Goal: Task Accomplishment & Management: Complete application form

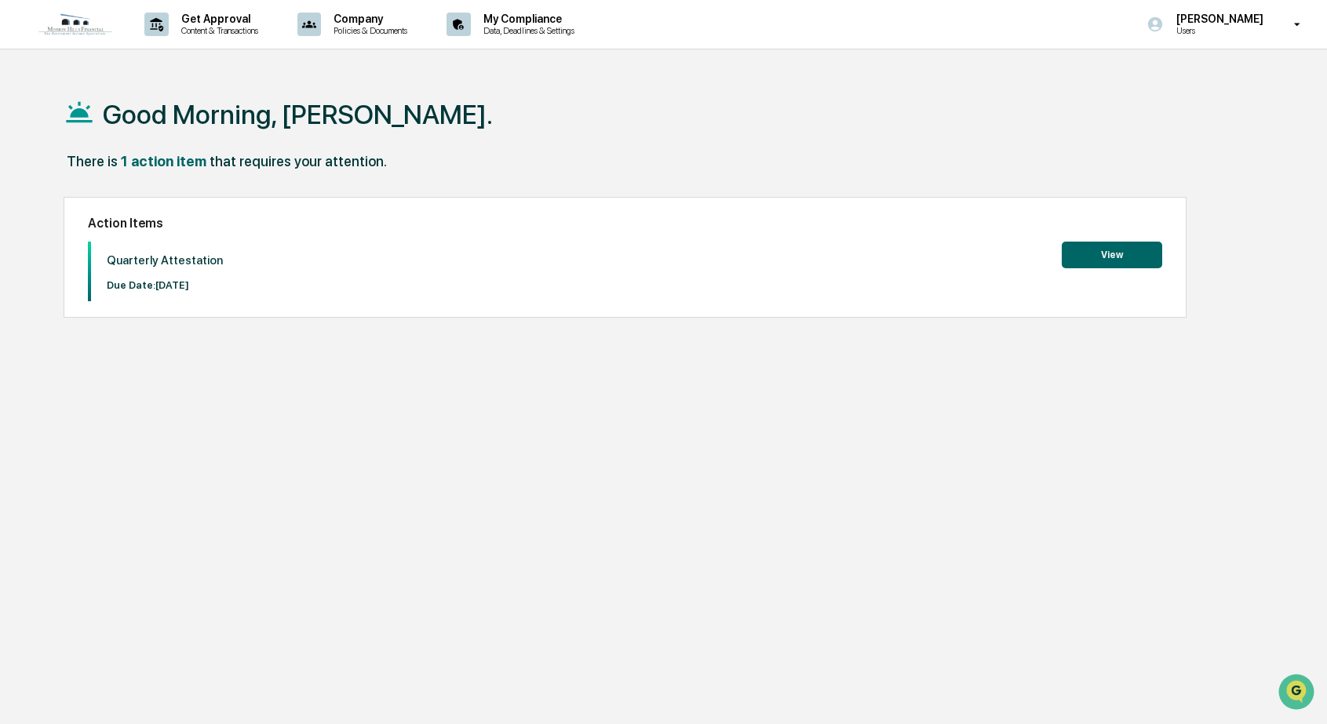
click at [1130, 255] on button "View" at bounding box center [1112, 255] width 100 height 27
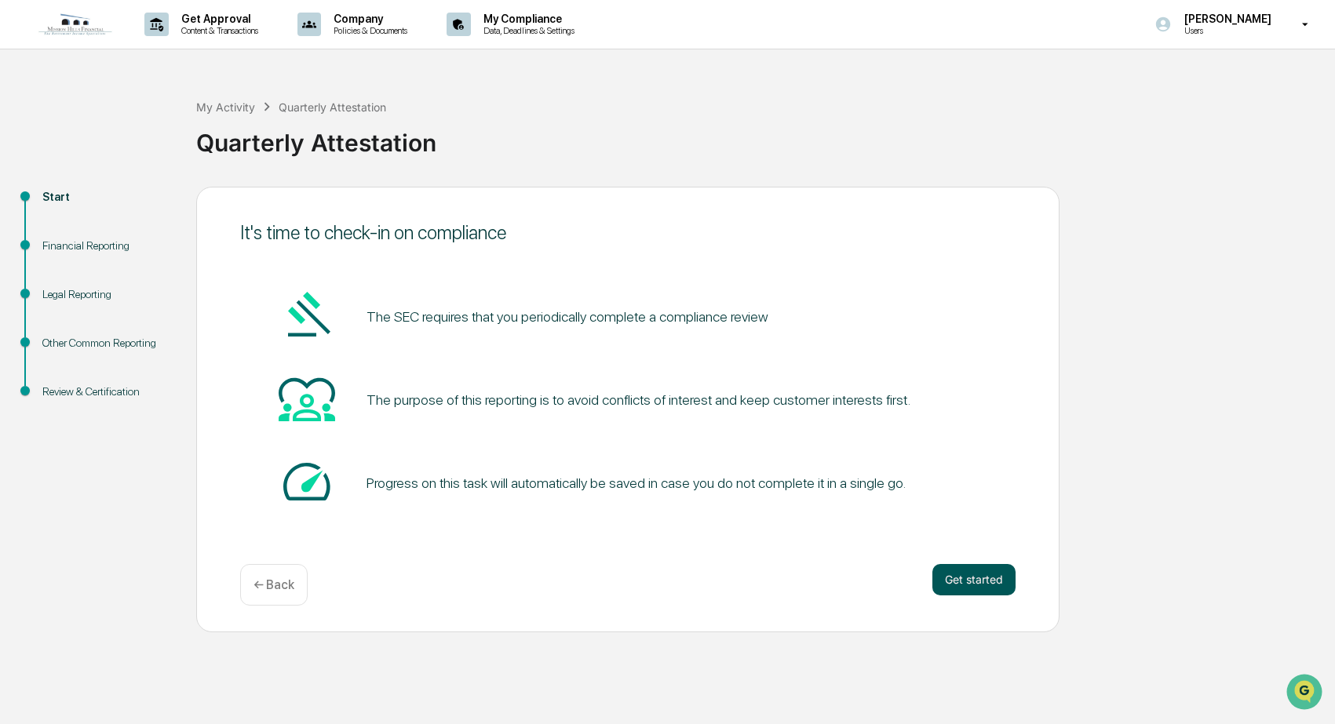
click at [974, 576] on button "Get started" at bounding box center [973, 579] width 83 height 31
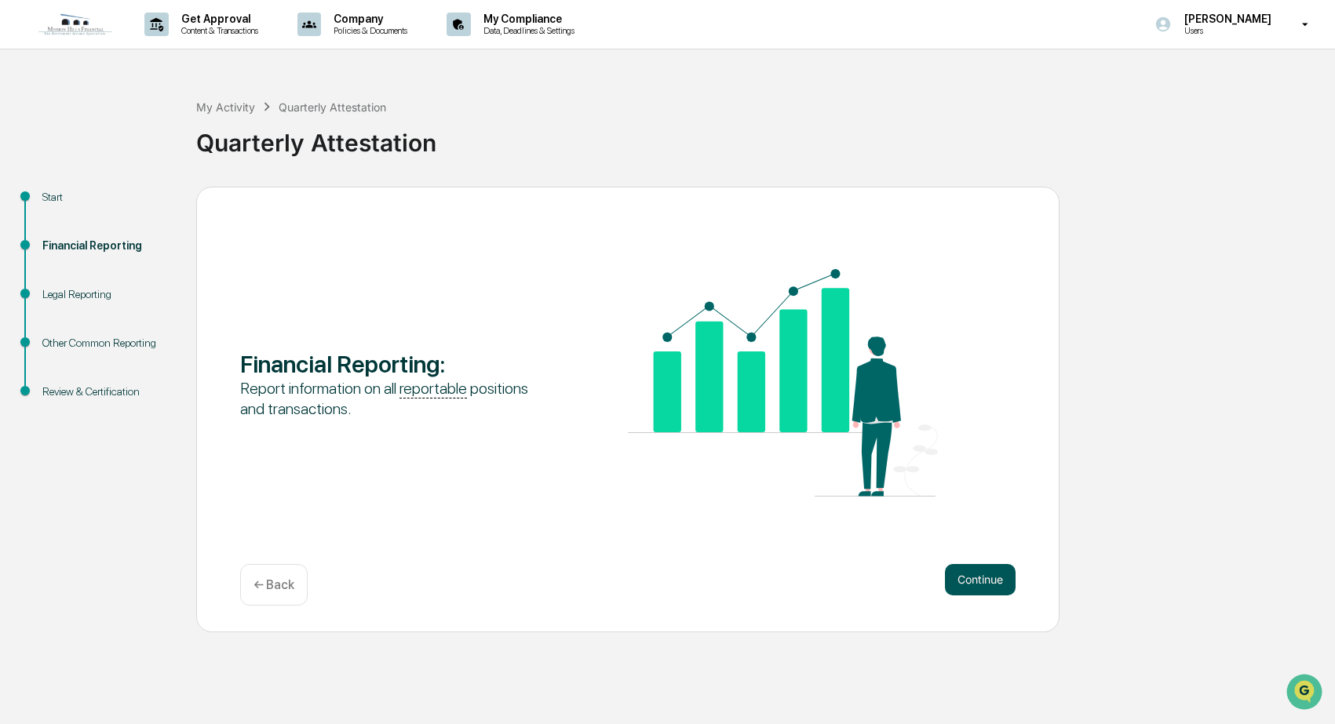
click at [981, 576] on button "Continue" at bounding box center [980, 579] width 71 height 31
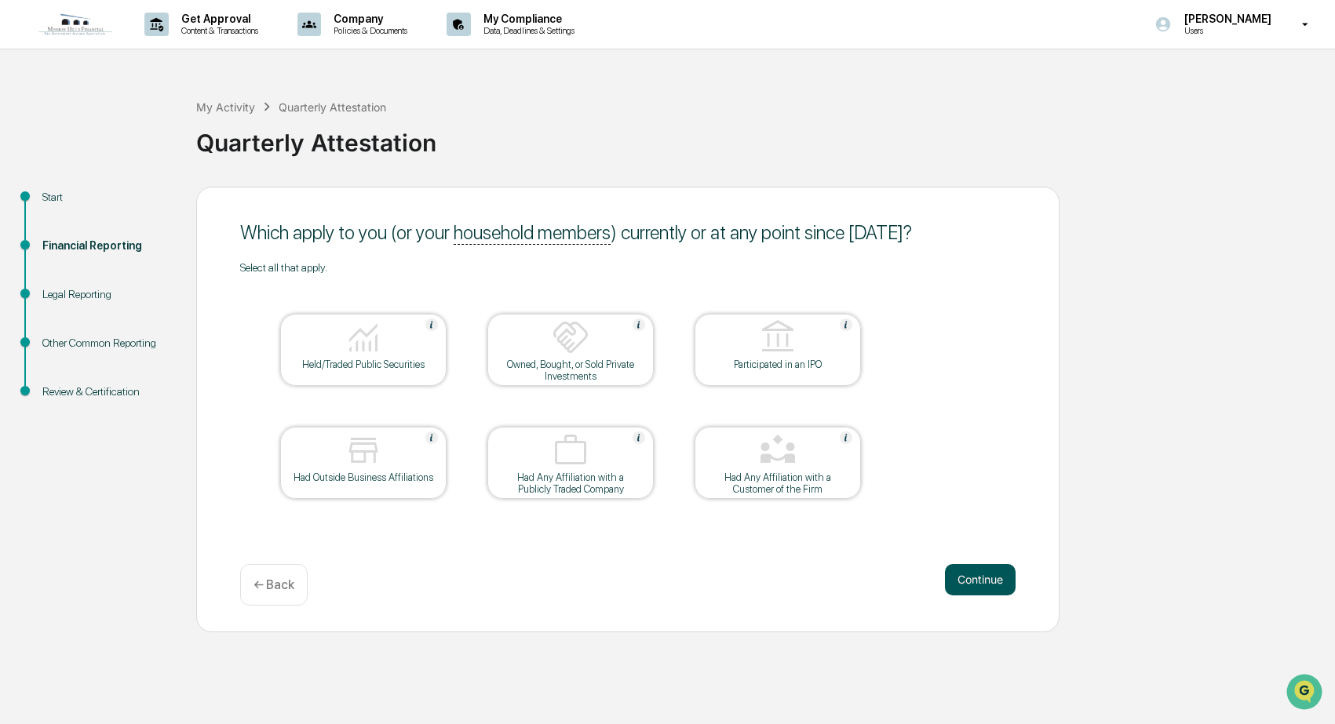
click at [1002, 587] on button "Continue" at bounding box center [980, 579] width 71 height 31
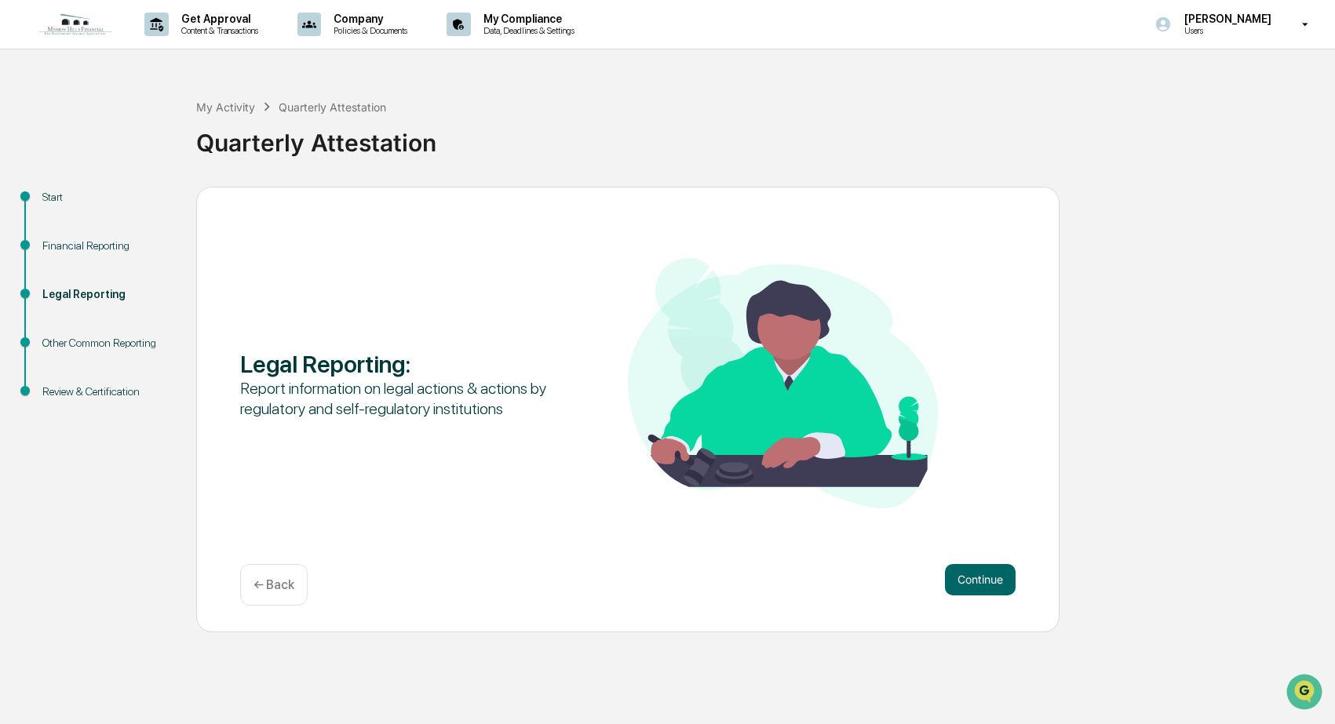
click at [1002, 587] on button "Continue" at bounding box center [980, 579] width 71 height 31
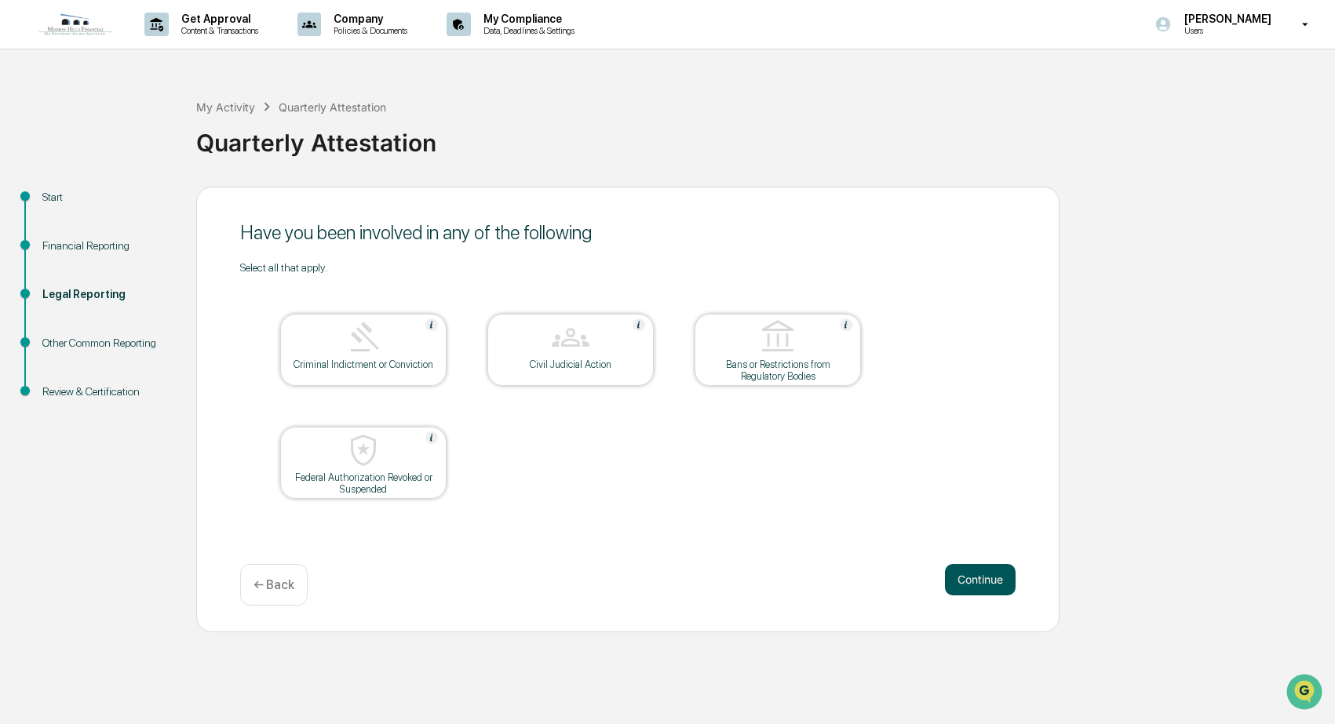
click at [991, 584] on button "Continue" at bounding box center [980, 579] width 71 height 31
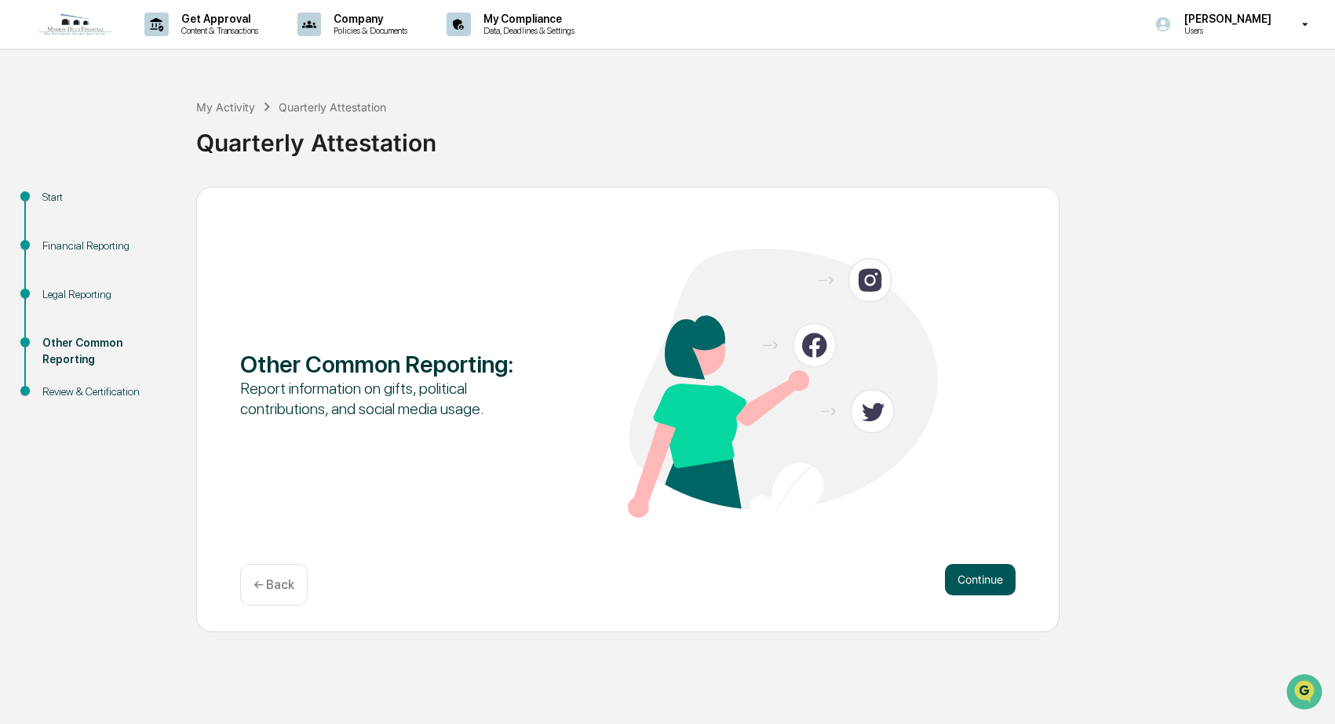
click at [968, 577] on button "Continue" at bounding box center [980, 579] width 71 height 31
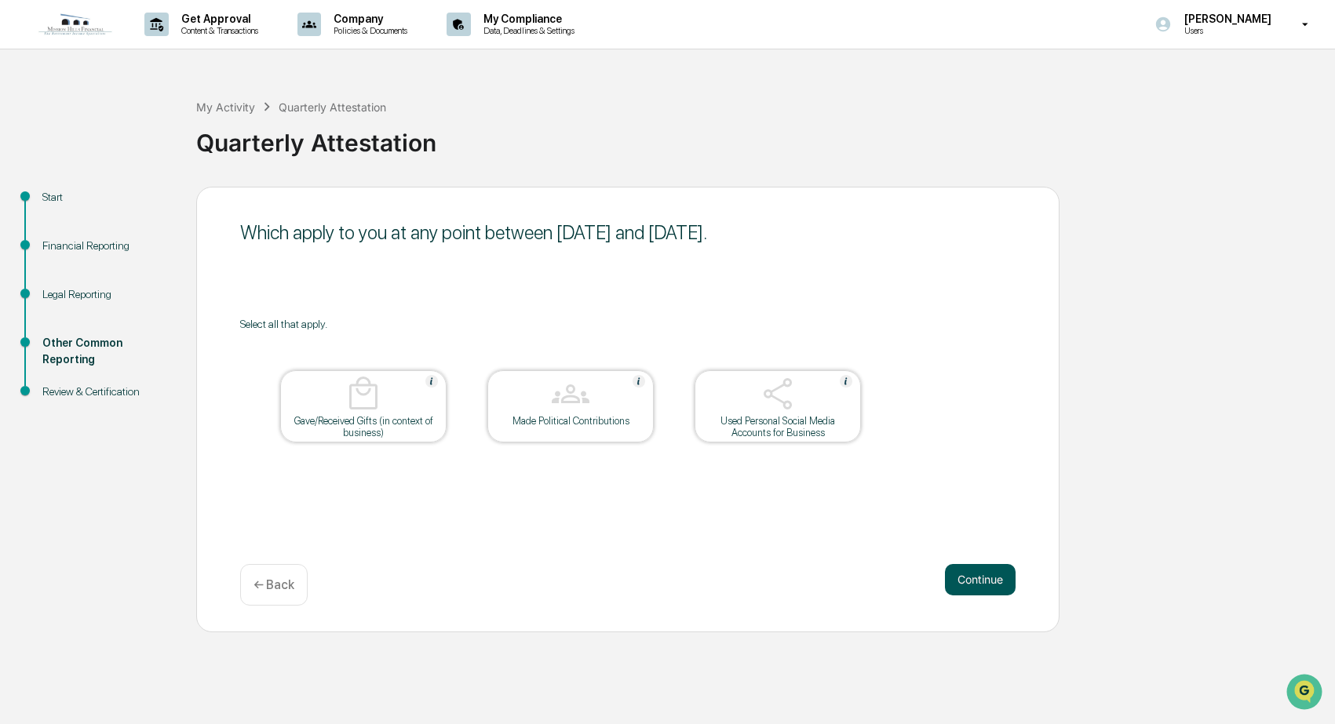
click at [990, 575] on button "Continue" at bounding box center [980, 579] width 71 height 31
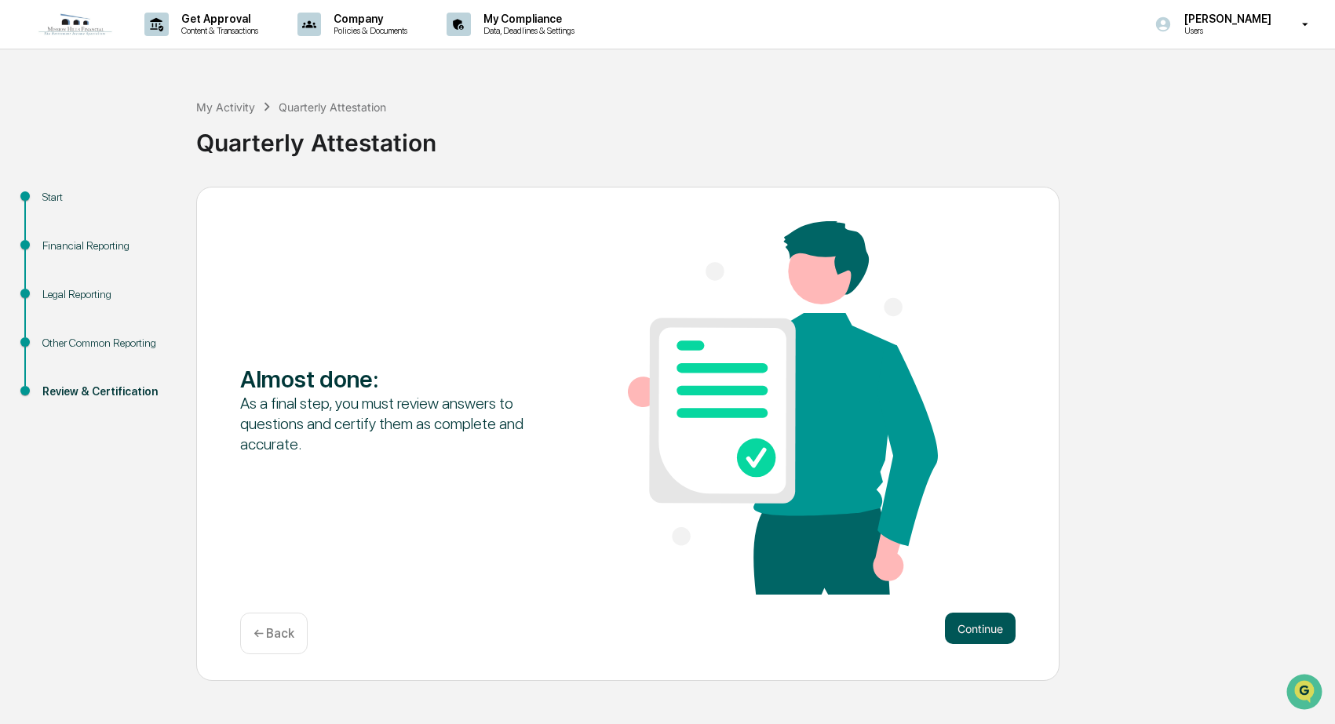
click at [966, 624] on button "Continue" at bounding box center [980, 628] width 71 height 31
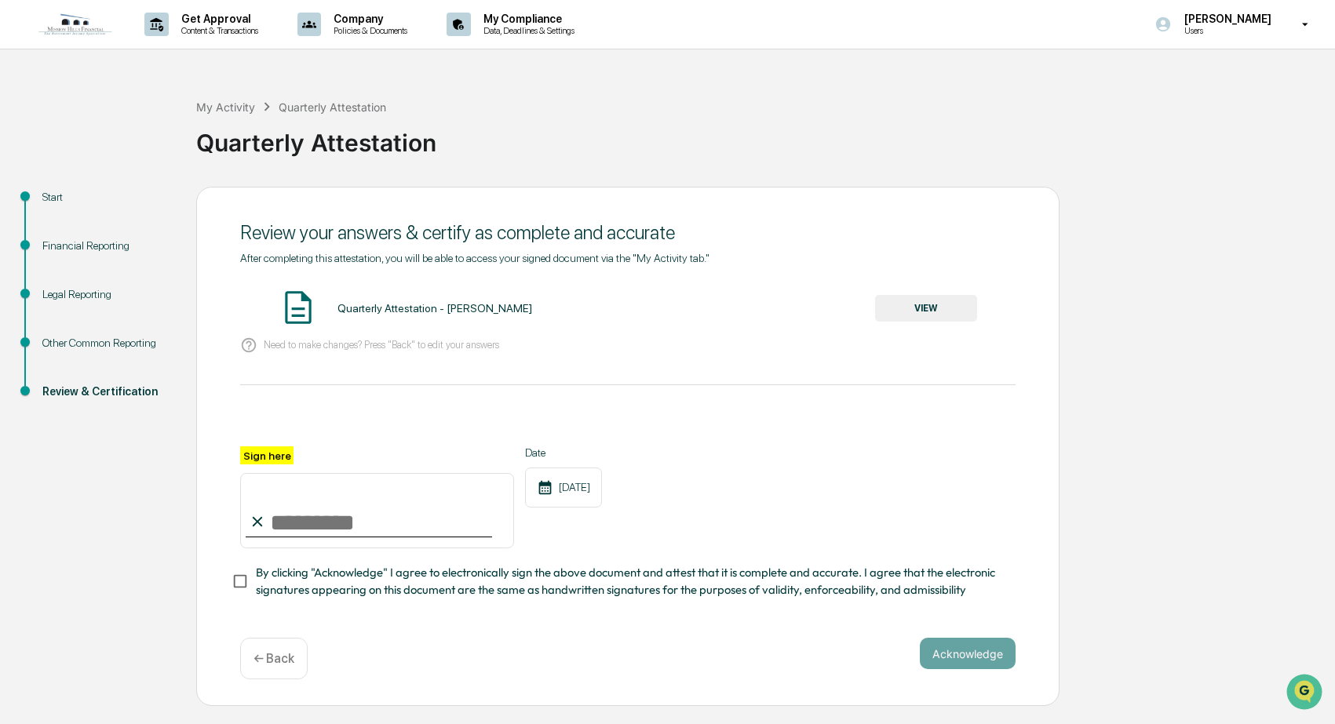
click at [273, 525] on input "Sign here" at bounding box center [377, 510] width 274 height 75
type input "*"
type input "**********"
click at [938, 659] on button "Acknowledge" at bounding box center [968, 653] width 96 height 31
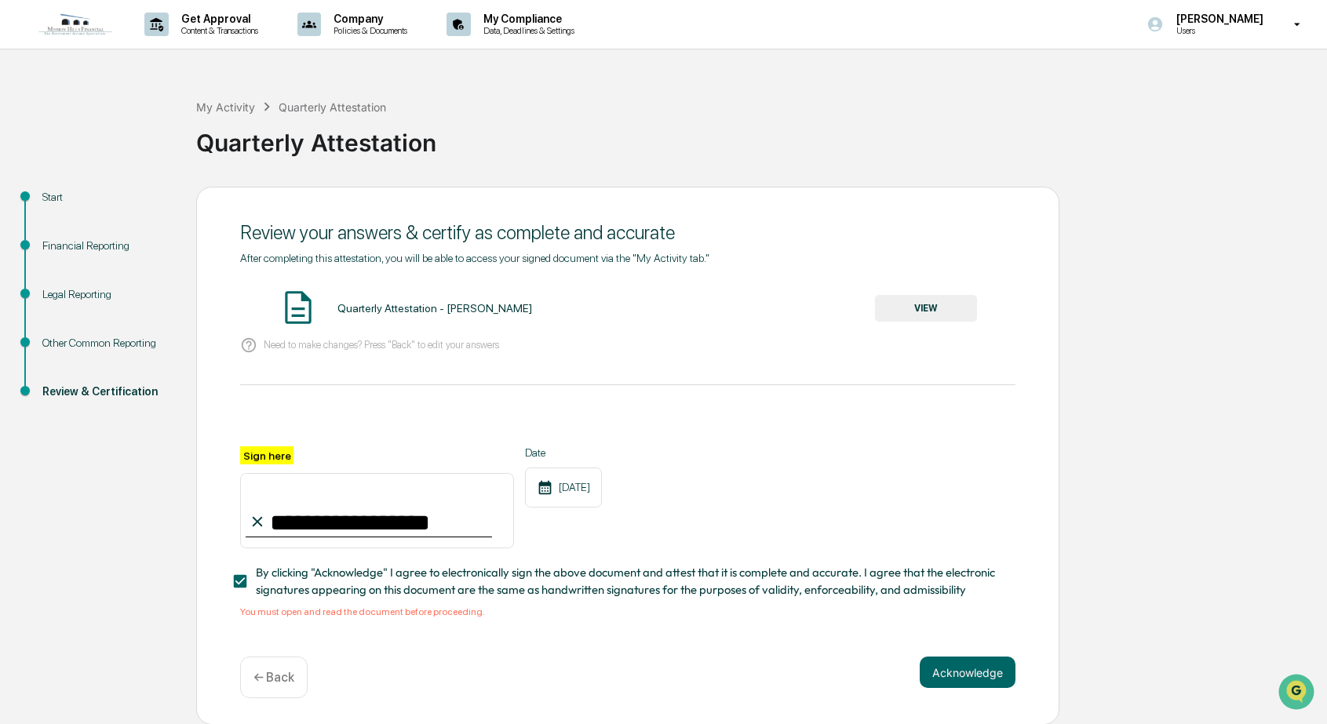
click at [301, 311] on img at bounding box center [298, 307] width 39 height 39
click at [386, 309] on div "Quarterly Attestation - [PERSON_NAME]" at bounding box center [434, 308] width 195 height 13
click at [938, 308] on button "VIEW" at bounding box center [926, 308] width 102 height 27
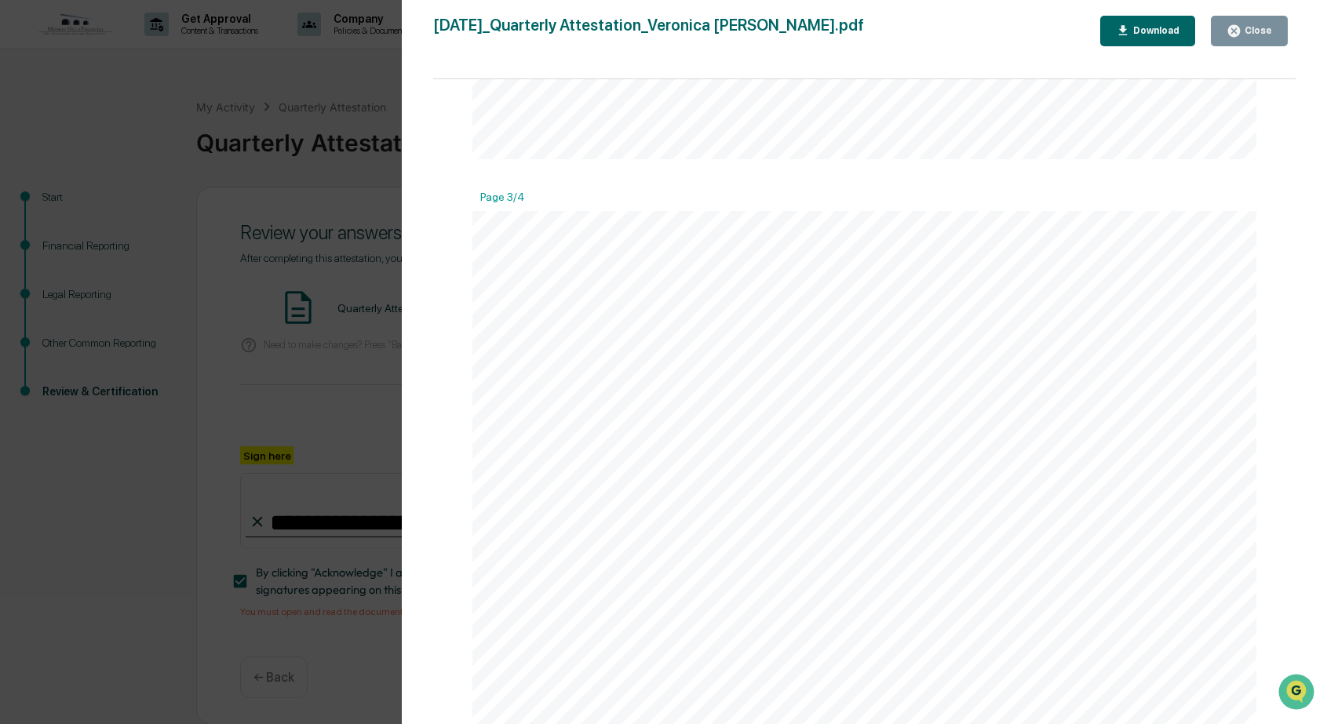
scroll to position [2354, 0]
click at [1146, 29] on div "Download" at bounding box center [1154, 30] width 49 height 11
click at [1131, 126] on div "[DATE] Mission Hills Financial Quarterly Attestation - [PERSON_NAME] Contents F…" at bounding box center [864, 669] width 784 height 1109
click at [1251, 34] on div "Close" at bounding box center [1256, 30] width 31 height 11
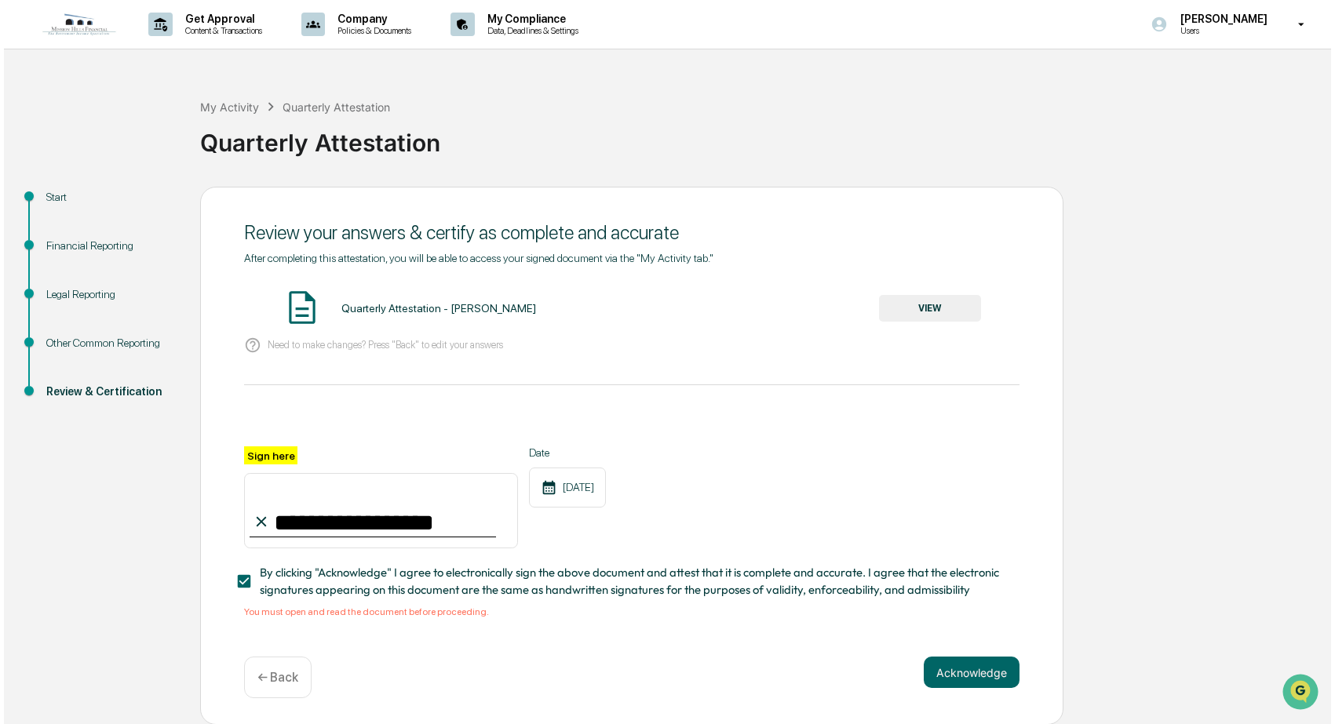
scroll to position [5, 0]
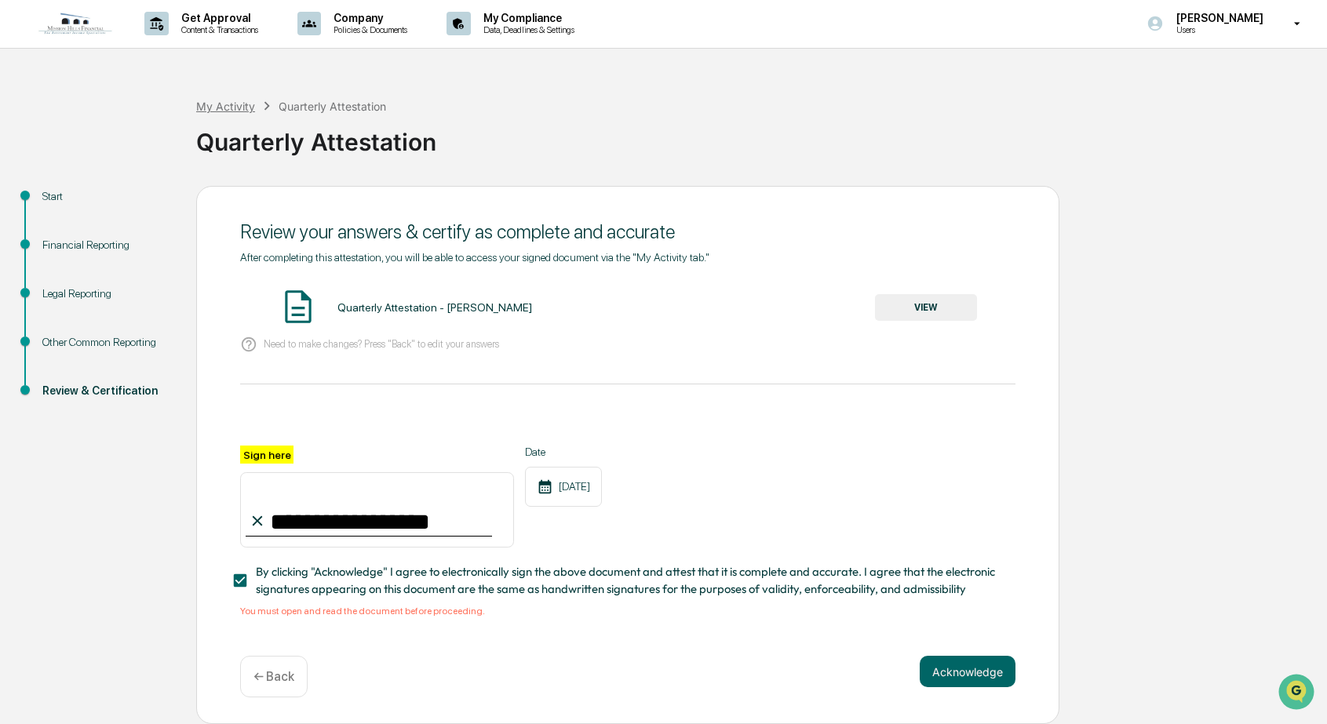
click at [221, 104] on div "My Activity" at bounding box center [225, 106] width 59 height 13
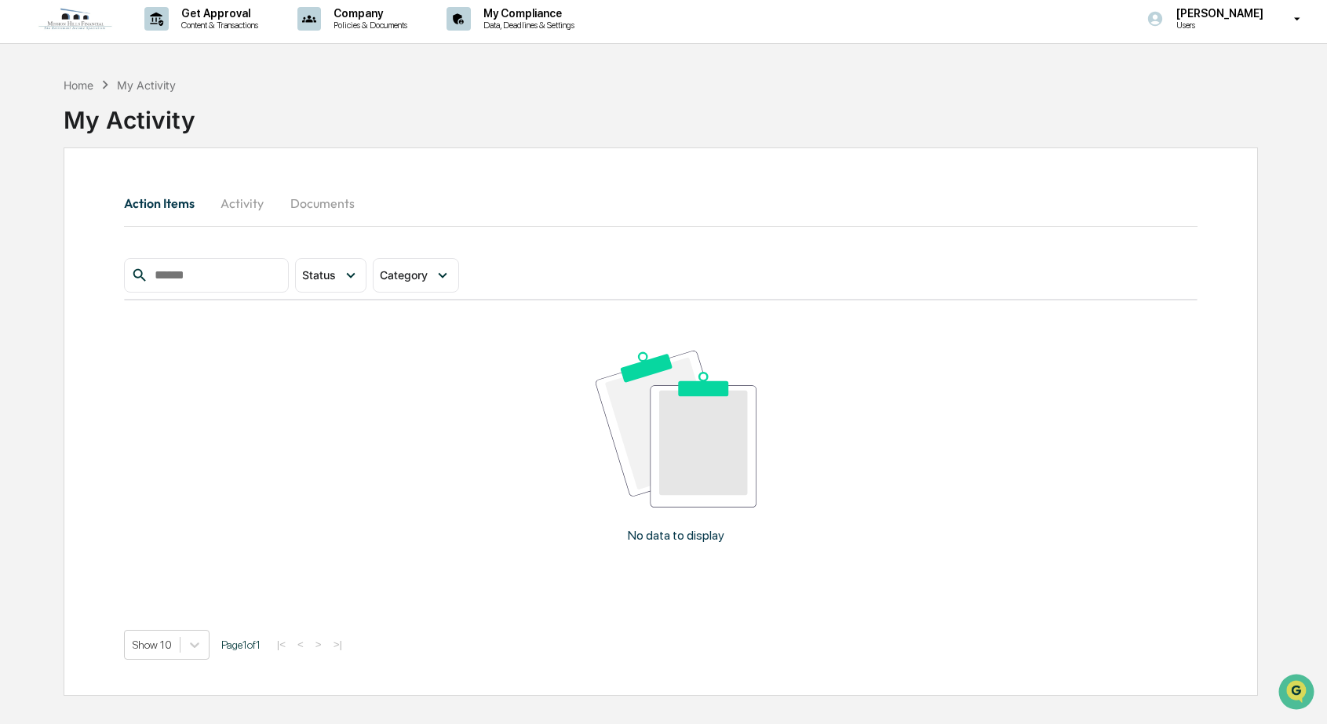
click at [240, 202] on button "Activity" at bounding box center [242, 203] width 71 height 38
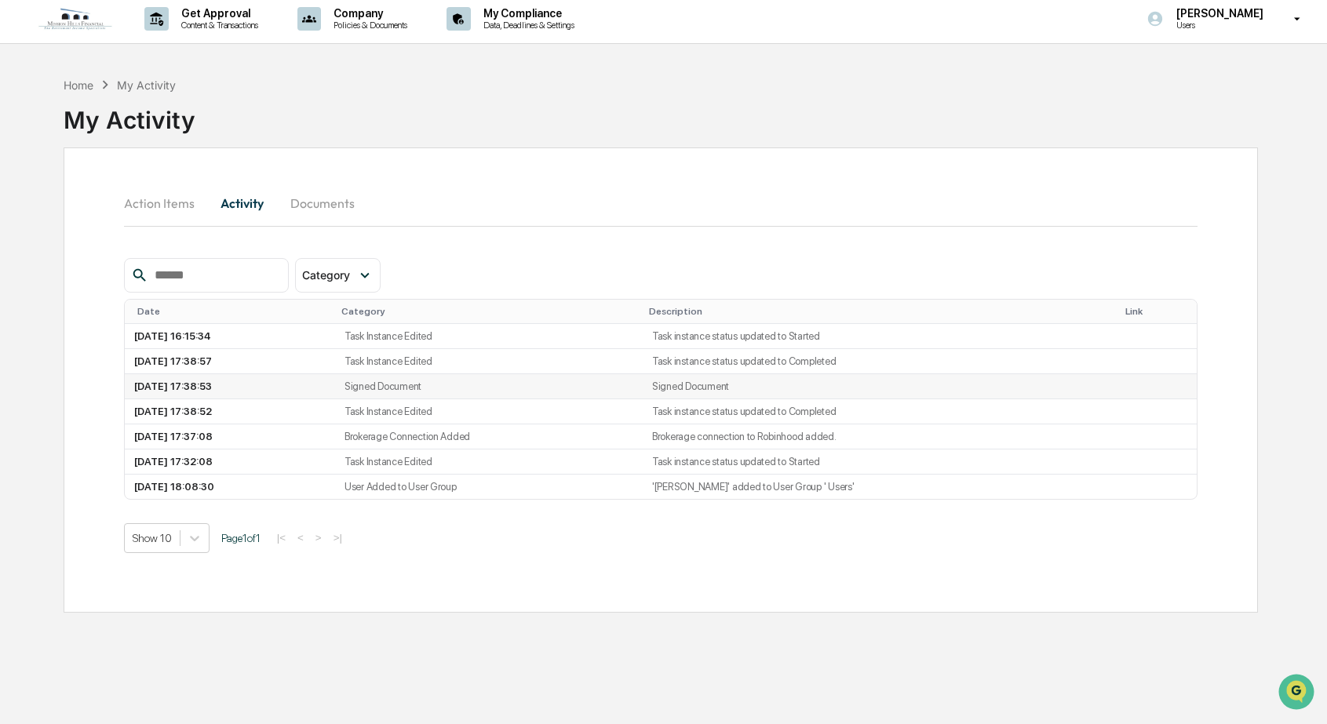
click at [562, 388] on td "Signed Document" at bounding box center [489, 386] width 308 height 25
click at [221, 341] on td "[DATE] 16:15:34" at bounding box center [230, 336] width 210 height 25
drag, startPoint x: 235, startPoint y: 334, endPoint x: 312, endPoint y: 339, distance: 77.0
click at [239, 334] on td "[DATE] 16:15:34" at bounding box center [230, 336] width 210 height 25
drag, startPoint x: 333, startPoint y: 339, endPoint x: 382, endPoint y: 339, distance: 48.6
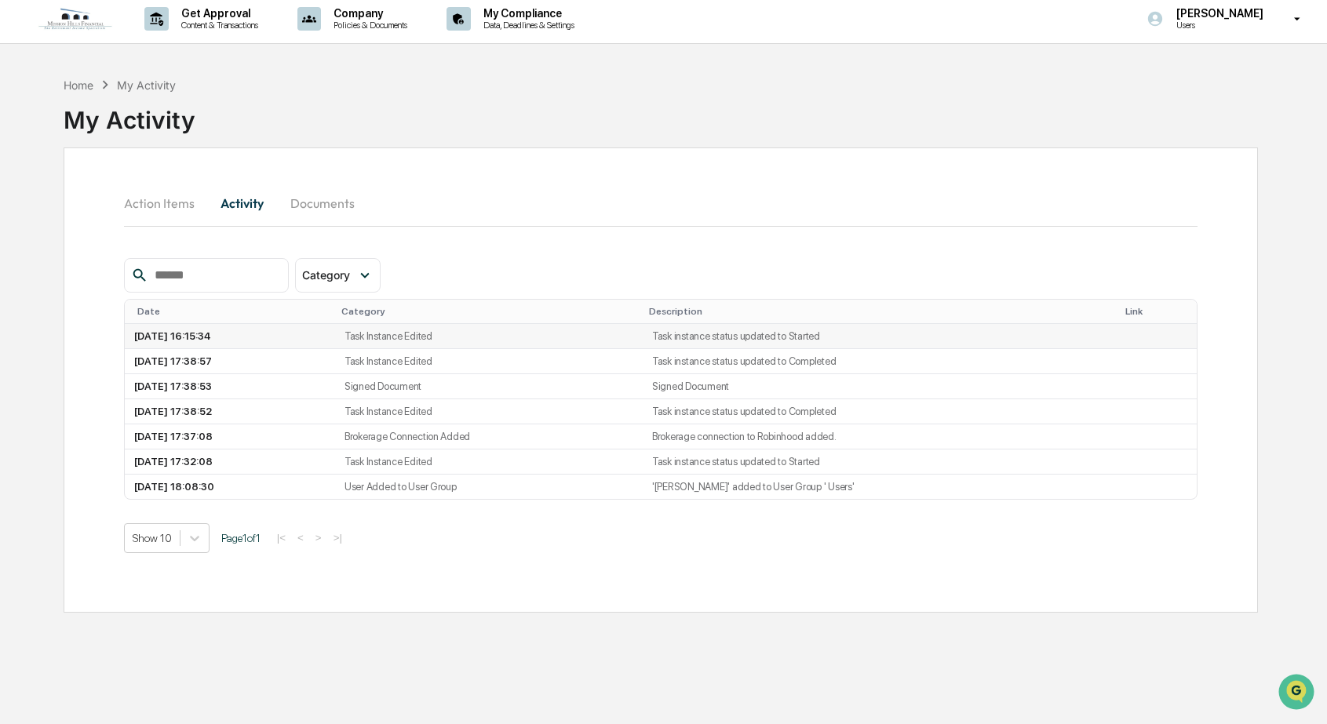
click at [335, 339] on td "[DATE] 16:15:34" at bounding box center [230, 336] width 210 height 25
click at [941, 341] on td "Task instance status updated to Started" at bounding box center [878, 336] width 470 height 25
click at [332, 207] on button "Documents" at bounding box center [322, 203] width 89 height 38
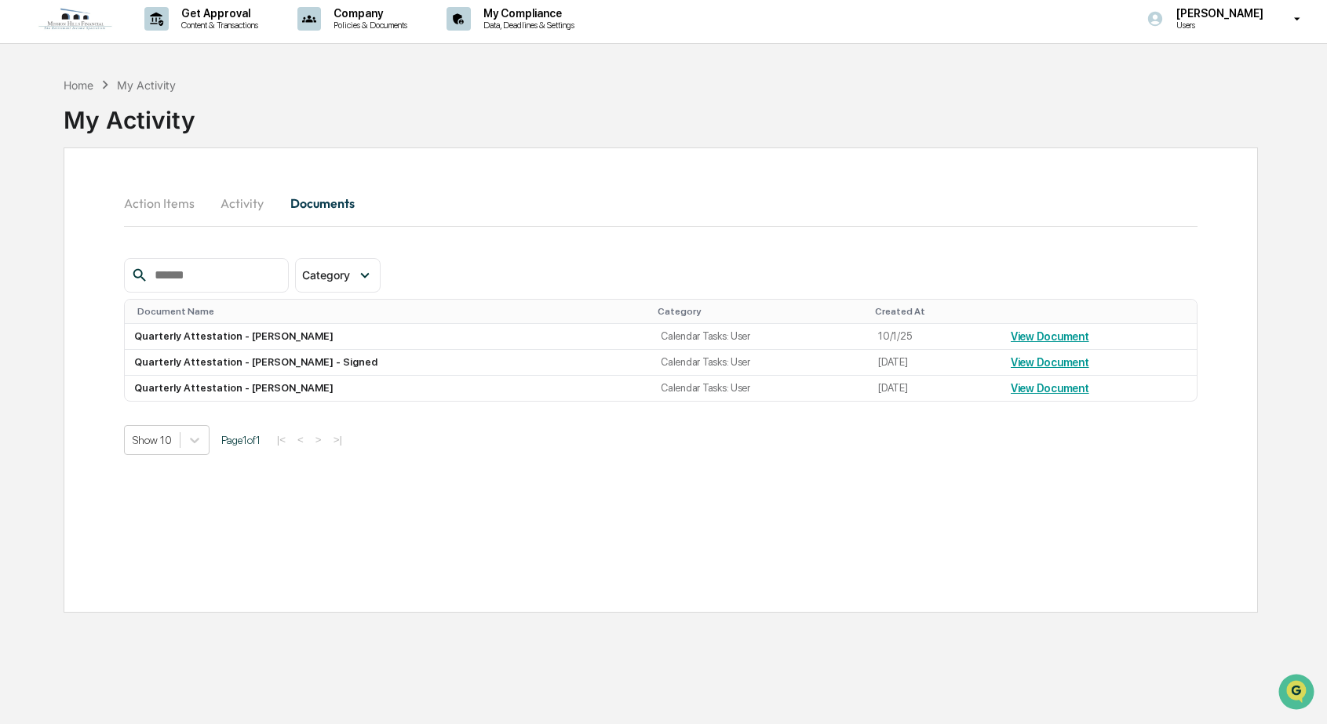
click at [158, 203] on button "Action Items" at bounding box center [165, 203] width 83 height 38
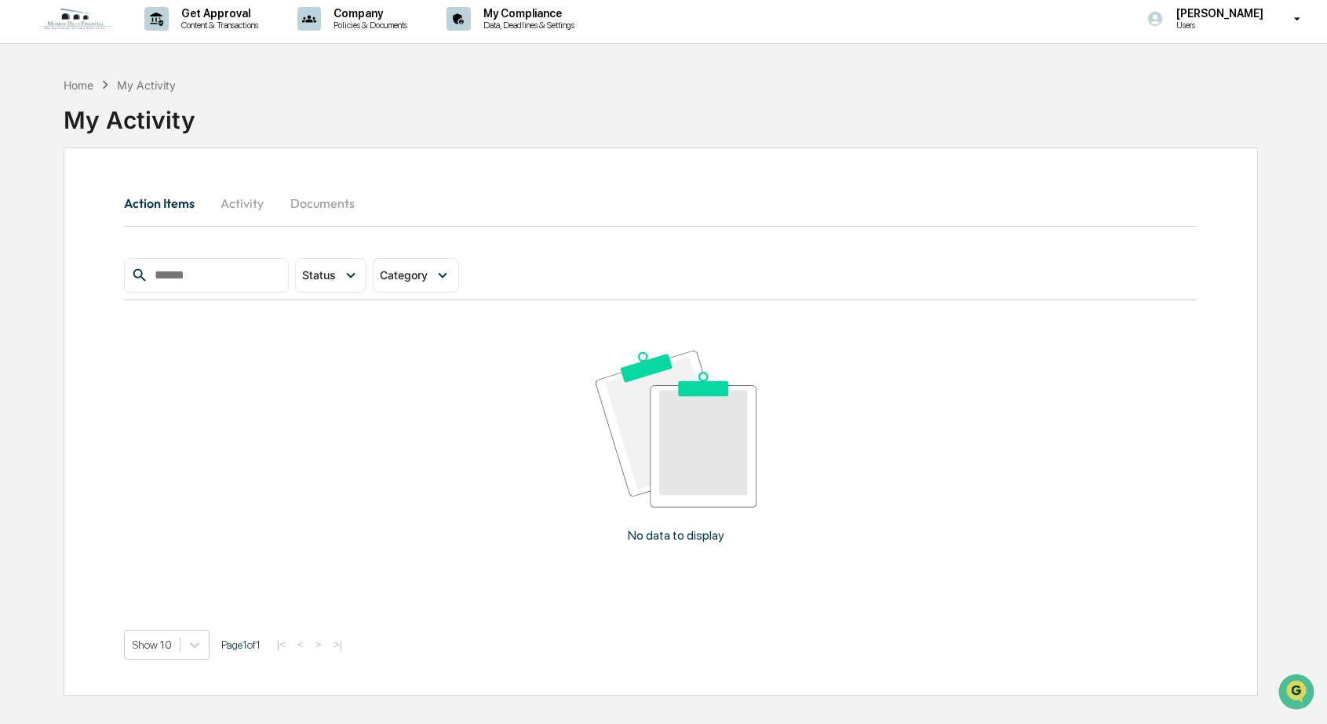
click at [242, 206] on button "Activity" at bounding box center [242, 203] width 71 height 38
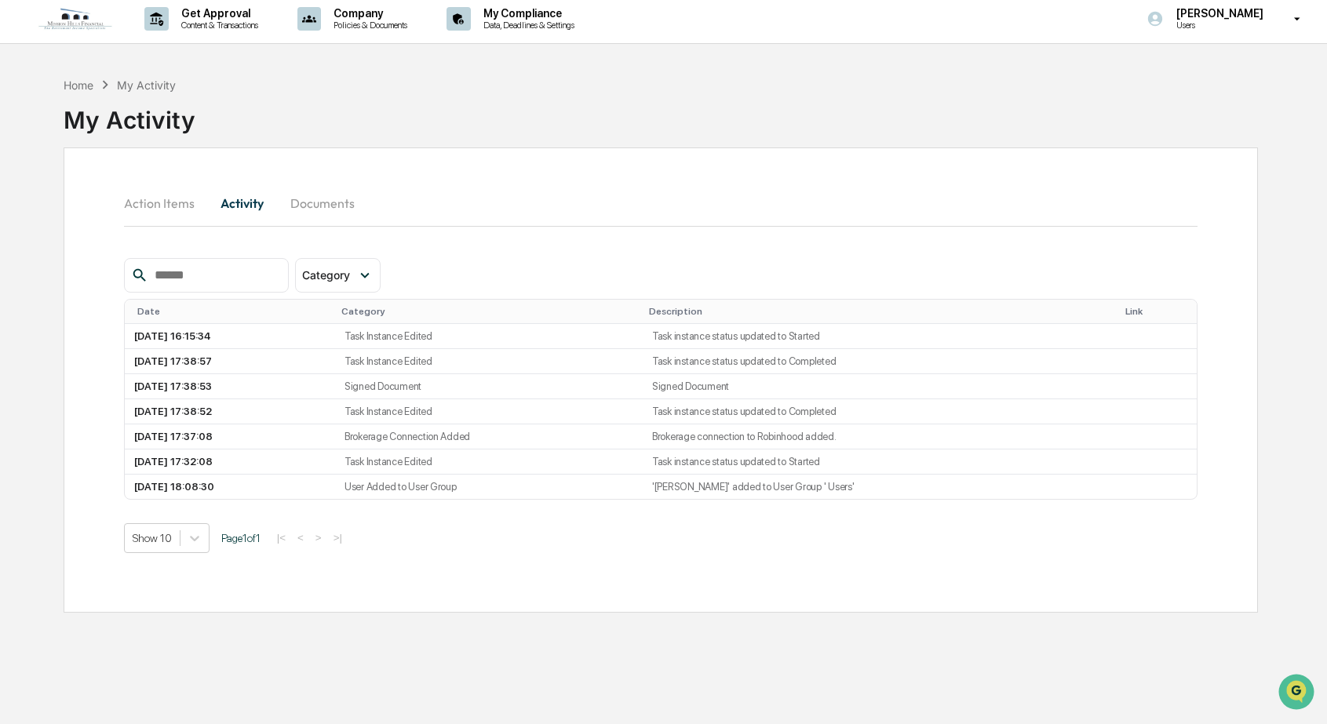
click at [166, 204] on button "Action Items" at bounding box center [165, 203] width 83 height 38
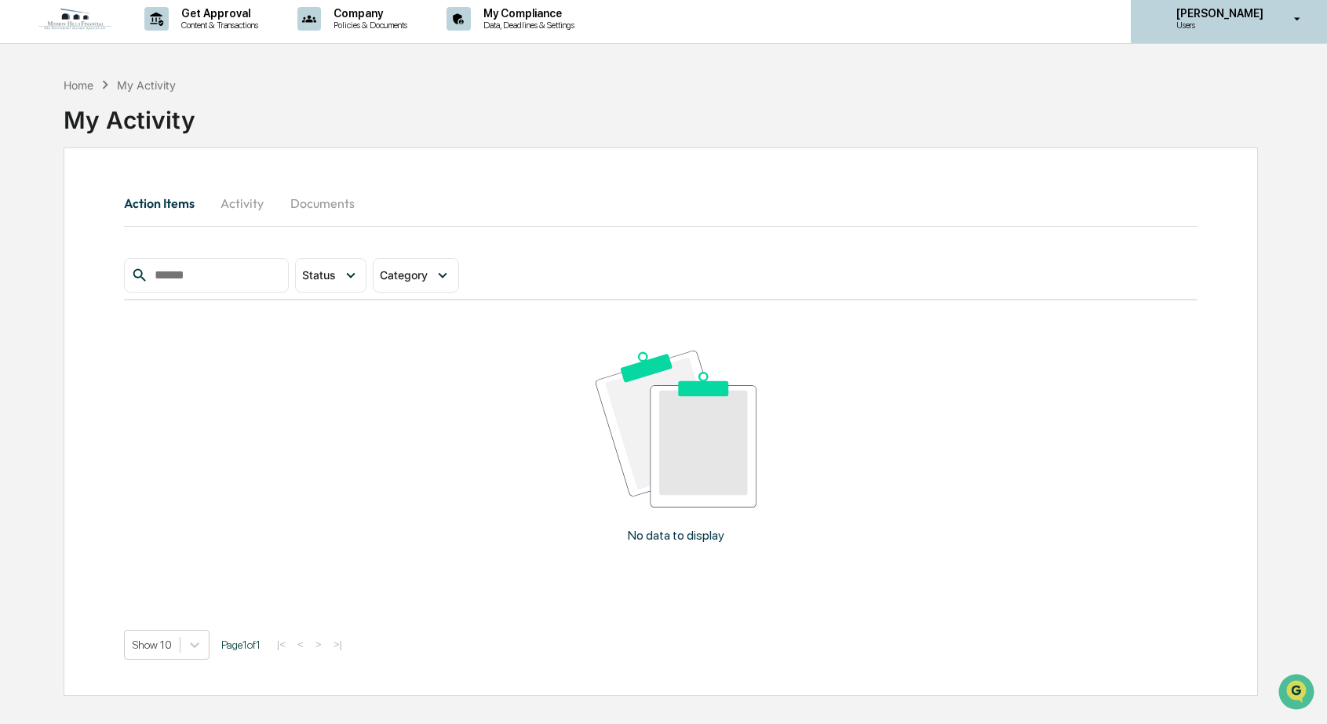
click at [1300, 22] on icon at bounding box center [1297, 19] width 27 height 15
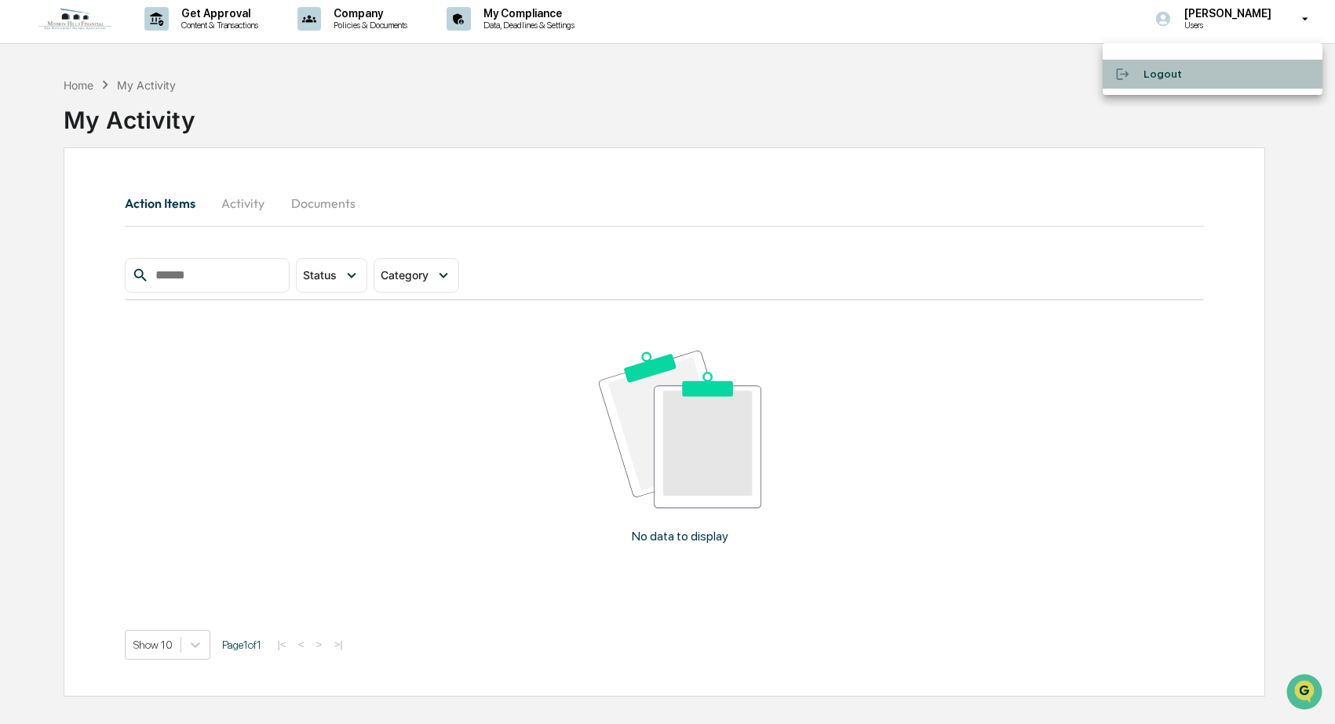
click at [1161, 78] on li "Logout" at bounding box center [1212, 74] width 220 height 29
